Goal: Find specific page/section: Find specific page/section

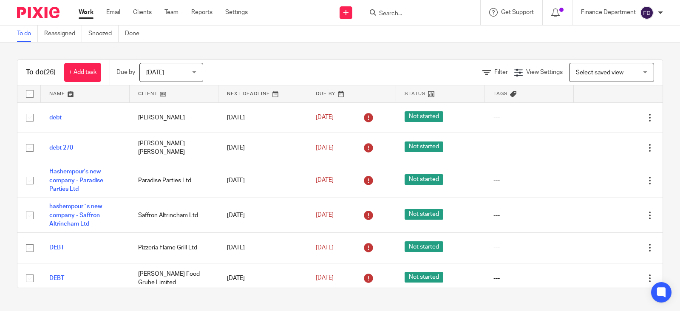
click at [432, 15] on input "Search" at bounding box center [416, 14] width 77 height 8
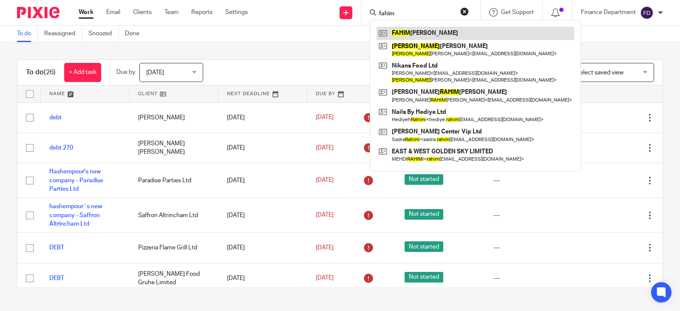
type input "fahim"
click at [438, 34] on link at bounding box center [476, 33] width 198 height 13
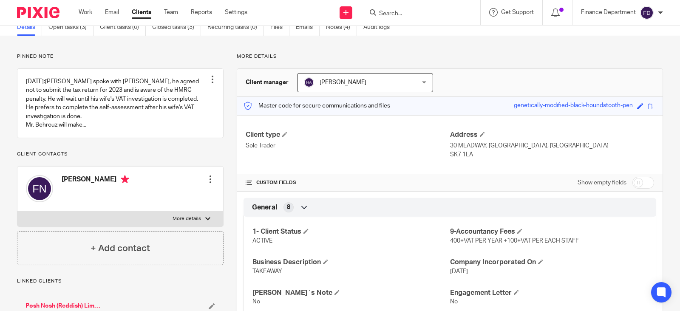
scroll to position [106, 0]
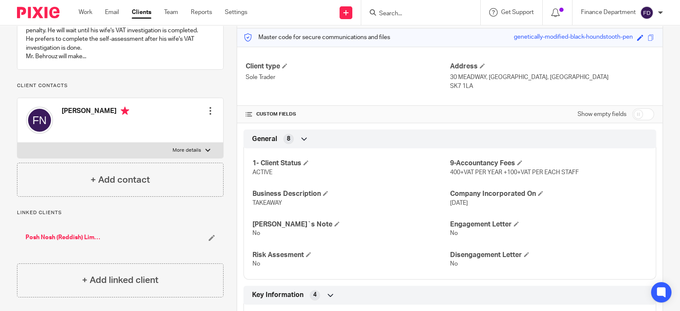
click at [61, 236] on link "Posh Nosh (Reddish) Limited" at bounding box center [64, 237] width 76 height 9
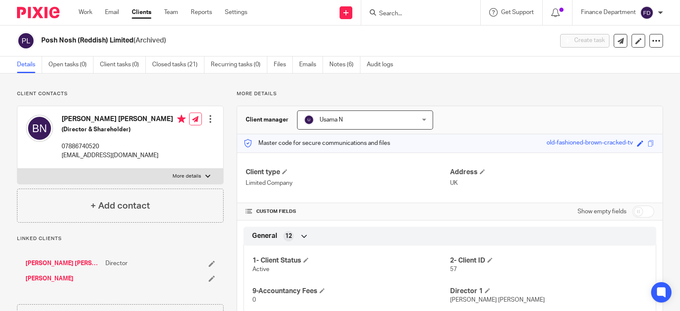
click at [400, 17] on form at bounding box center [423, 12] width 91 height 11
click at [393, 7] on form at bounding box center [423, 12] width 91 height 11
click at [400, 11] on input "Search" at bounding box center [416, 14] width 77 height 8
click button "submit" at bounding box center [0, 0] width 0 height 0
click at [412, 11] on input "mehmed" at bounding box center [416, 14] width 77 height 8
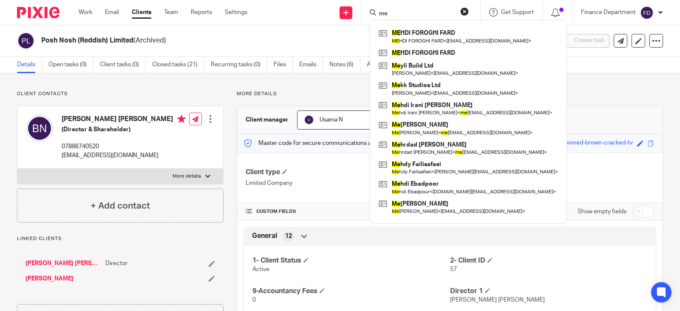
type input "m"
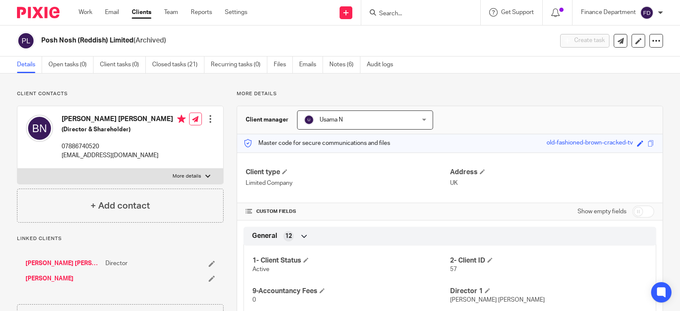
type input "v"
paste input "info@curebistro.co.uk"
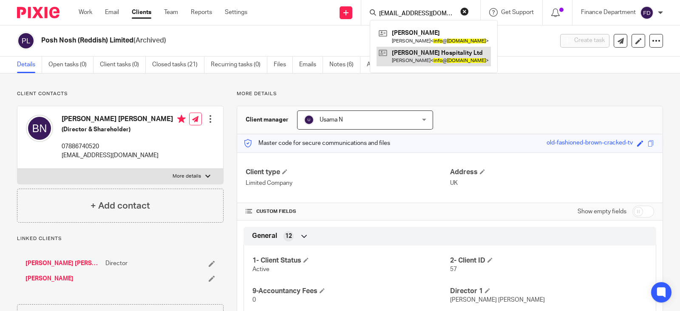
type input "info@curebistro.co.uk"
click at [427, 59] on link at bounding box center [434, 57] width 114 height 20
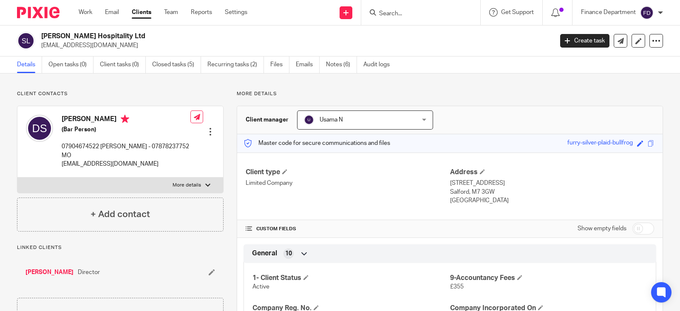
click at [399, 7] on form at bounding box center [423, 12] width 91 height 11
click at [398, 17] on form at bounding box center [423, 12] width 91 height 11
click at [395, 12] on input "Search" at bounding box center [416, 14] width 77 height 8
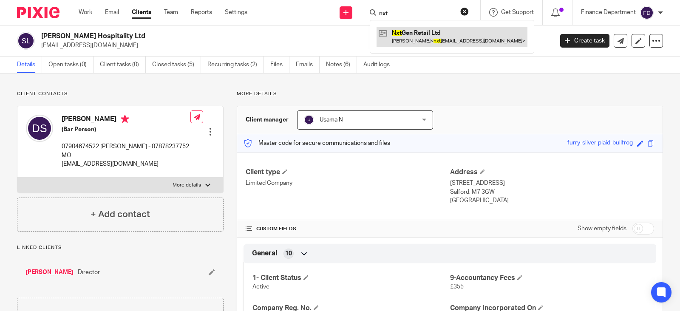
type input "nxt"
click at [421, 39] on link at bounding box center [452, 37] width 151 height 20
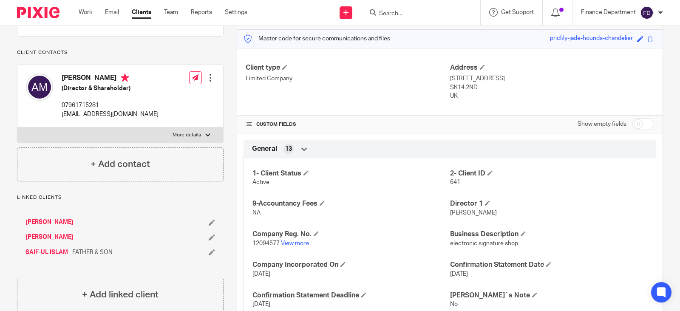
scroll to position [106, 0]
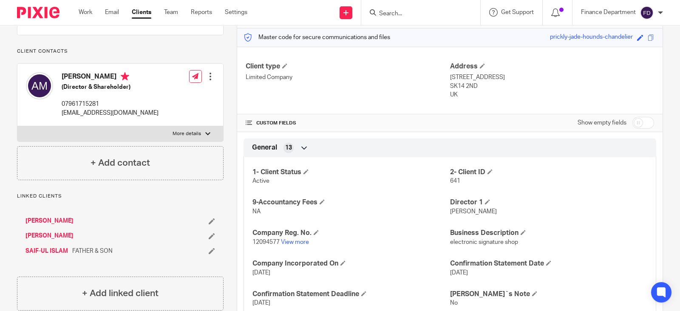
click at [32, 18] on img at bounding box center [38, 12] width 43 height 11
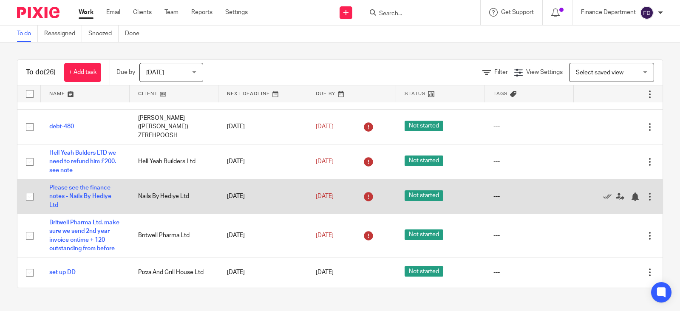
scroll to position [648, 0]
